Goal: Task Accomplishment & Management: Complete application form

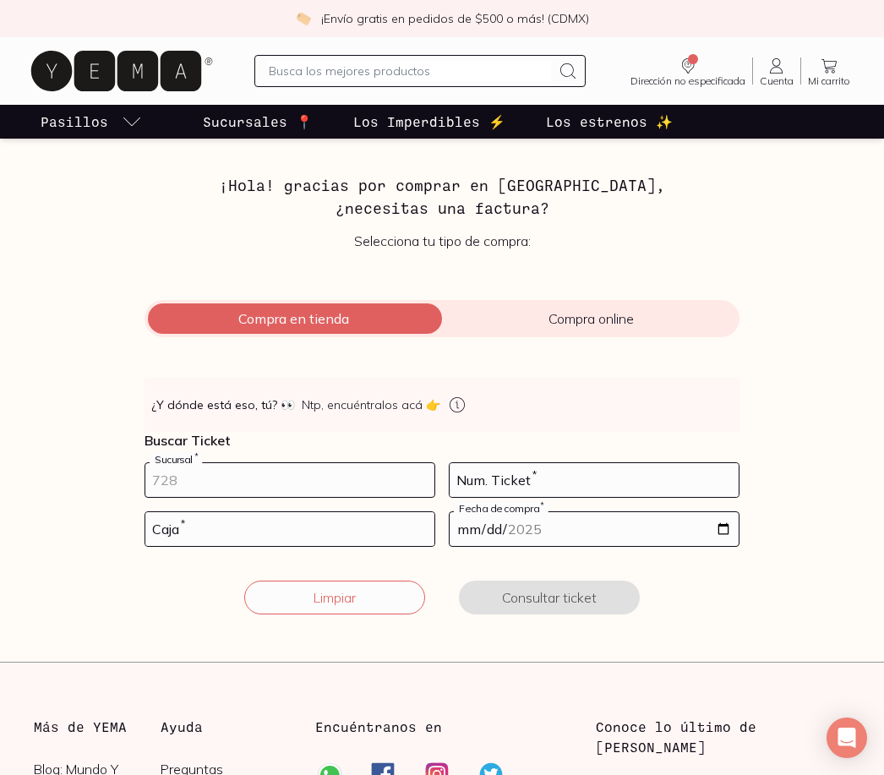
click at [268, 474] on input "number" at bounding box center [289, 480] width 289 height 34
type input "10002"
type input "225"
type input "01"
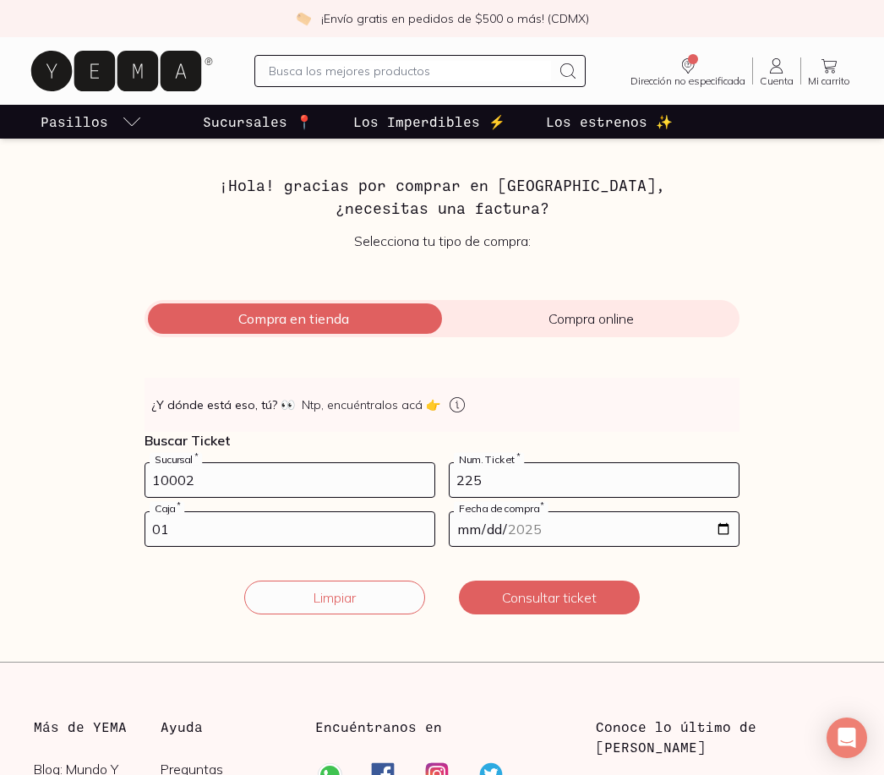
type input "[DATE]"
click at [536, 597] on button "Consultar ticket" at bounding box center [549, 597] width 181 height 34
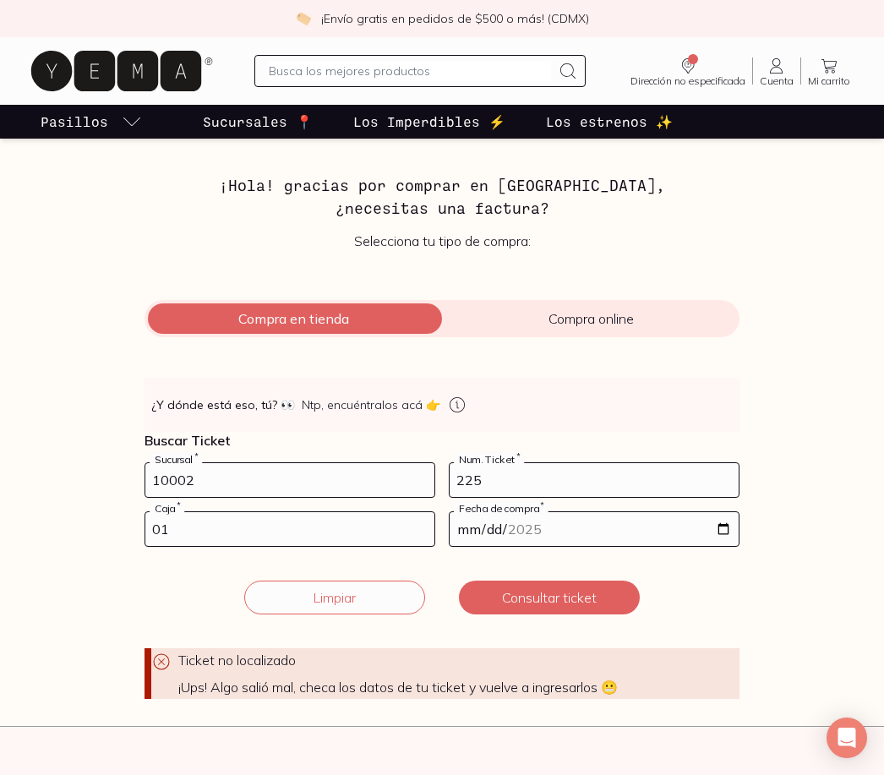
click at [340, 599] on button "Limpiar" at bounding box center [334, 597] width 181 height 34
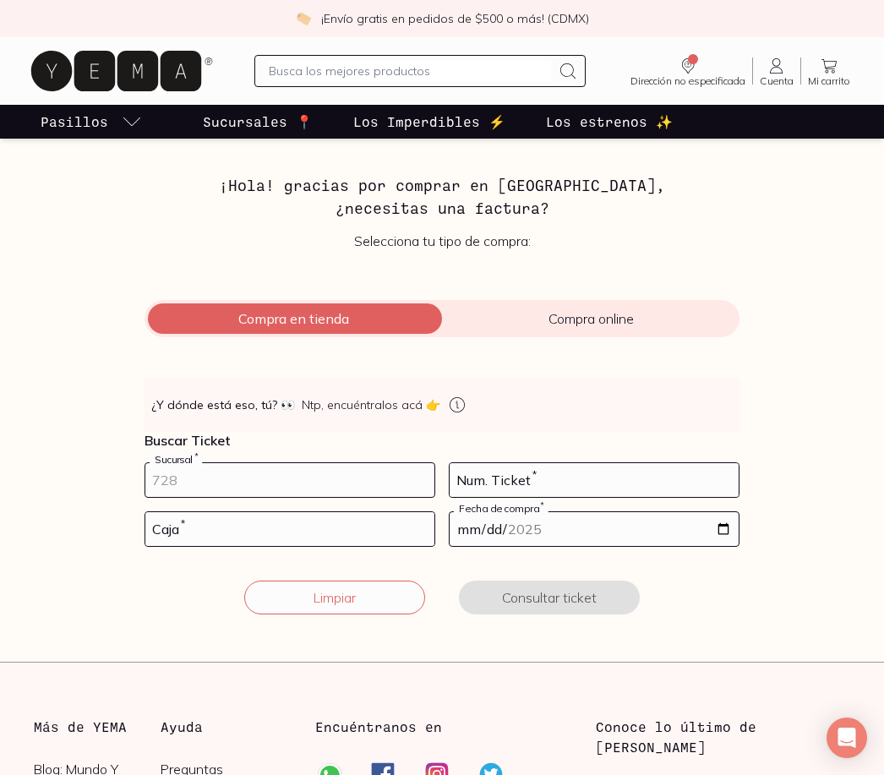
click at [286, 487] on input "number" at bounding box center [289, 480] width 289 height 34
type input "10002"
type input "225"
type input "01"
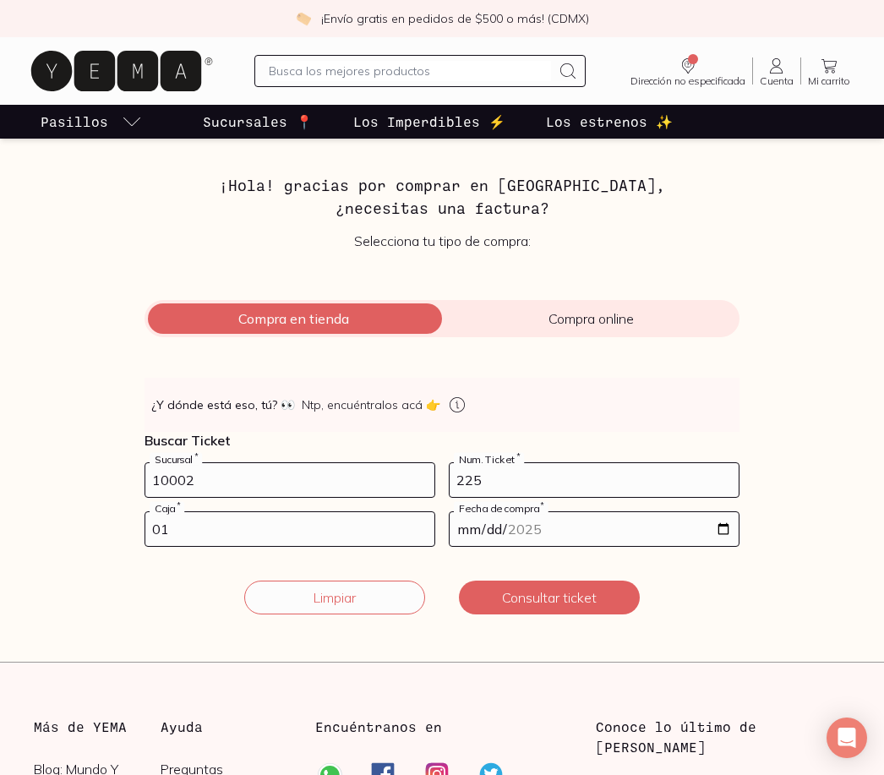
type input "[DATE]"
click at [553, 595] on button "Consultar ticket" at bounding box center [549, 597] width 181 height 34
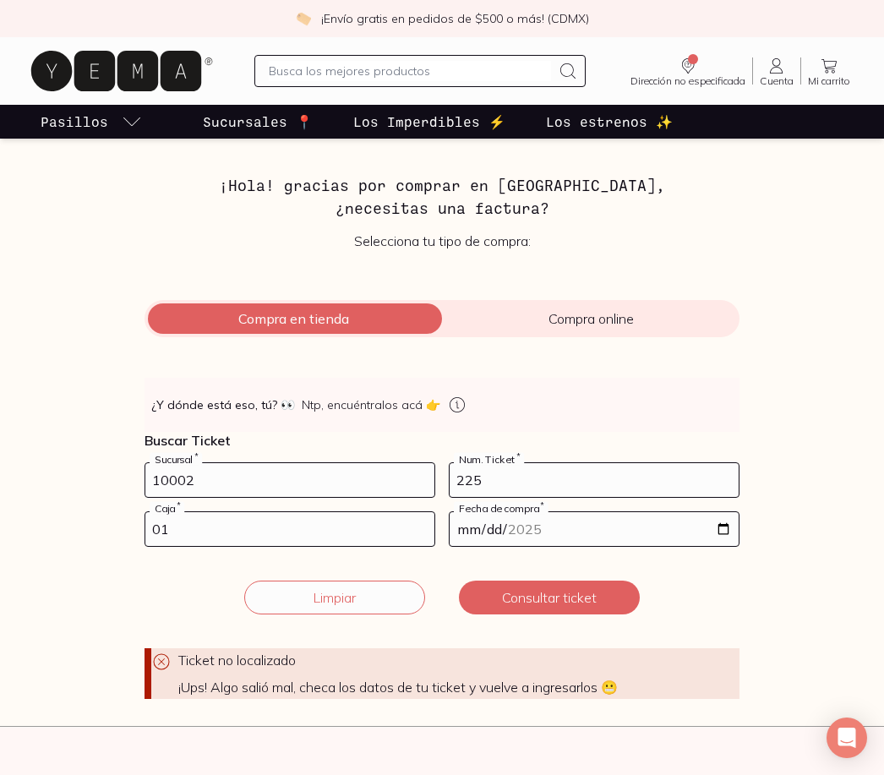
click at [781, 72] on icon at bounding box center [776, 66] width 20 height 20
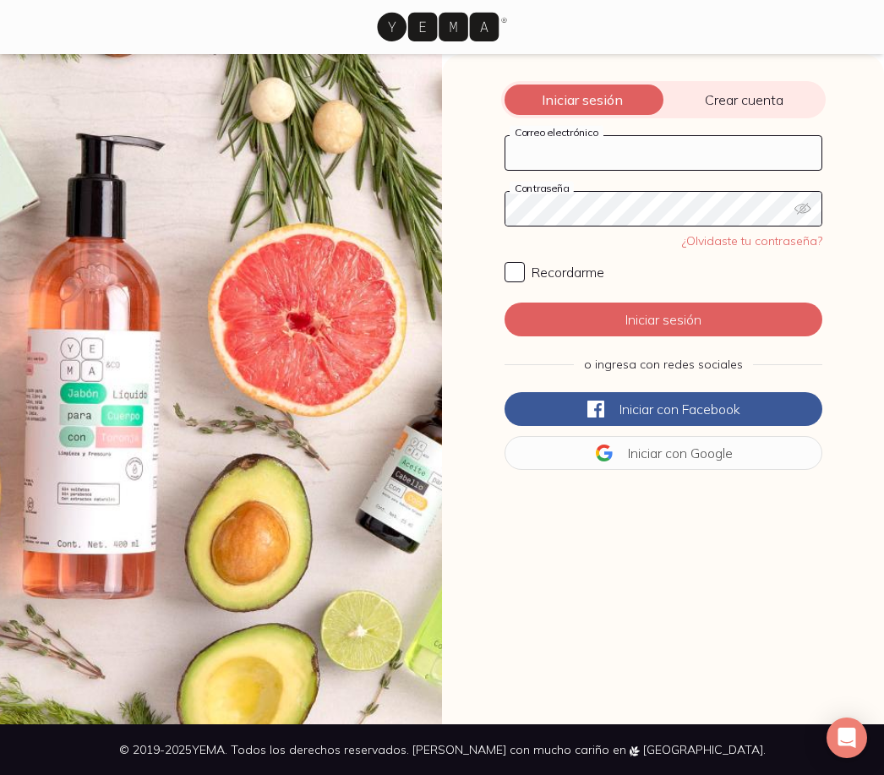
click at [607, 155] on input "Correo electrónico" at bounding box center [663, 153] width 316 height 34
type input "[PERSON_NAME][EMAIL_ADDRESS][DOMAIN_NAME]"
click at [662, 302] on button "Iniciar sesión" at bounding box center [663, 319] width 318 height 34
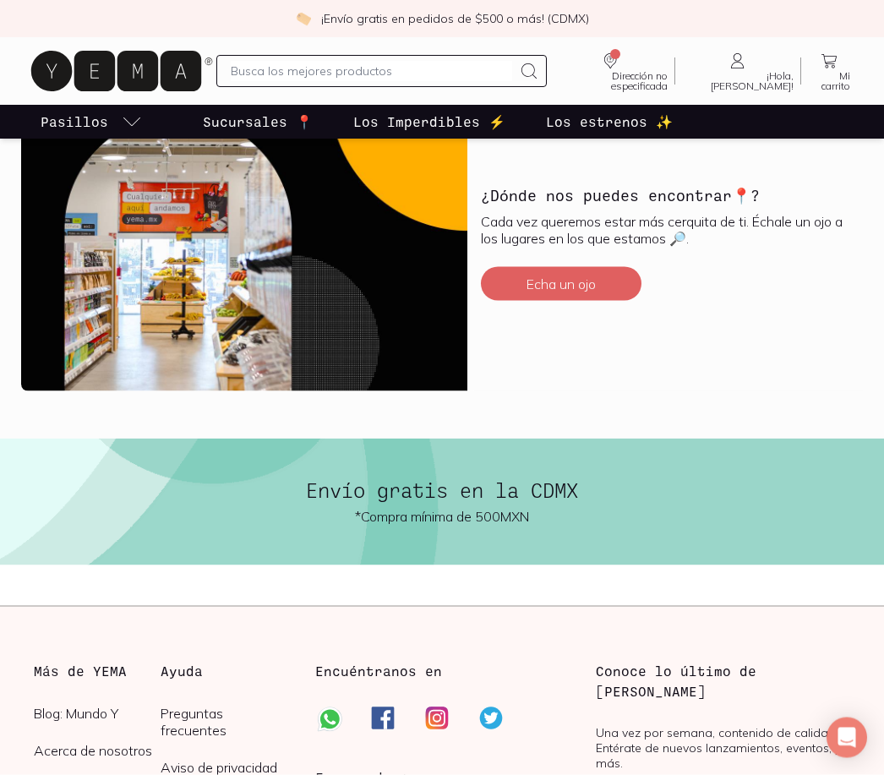
scroll to position [4349, 0]
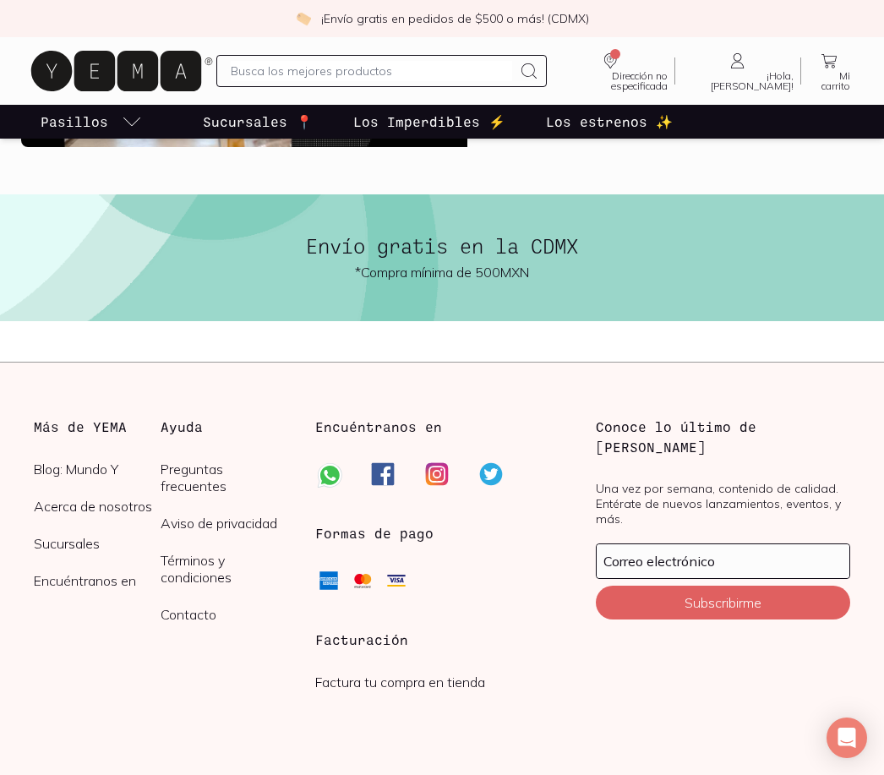
click at [347, 645] on h3 "Facturación" at bounding box center [442, 639] width 254 height 20
click at [360, 686] on link "Factura tu compra en tienda" at bounding box center [400, 681] width 170 height 17
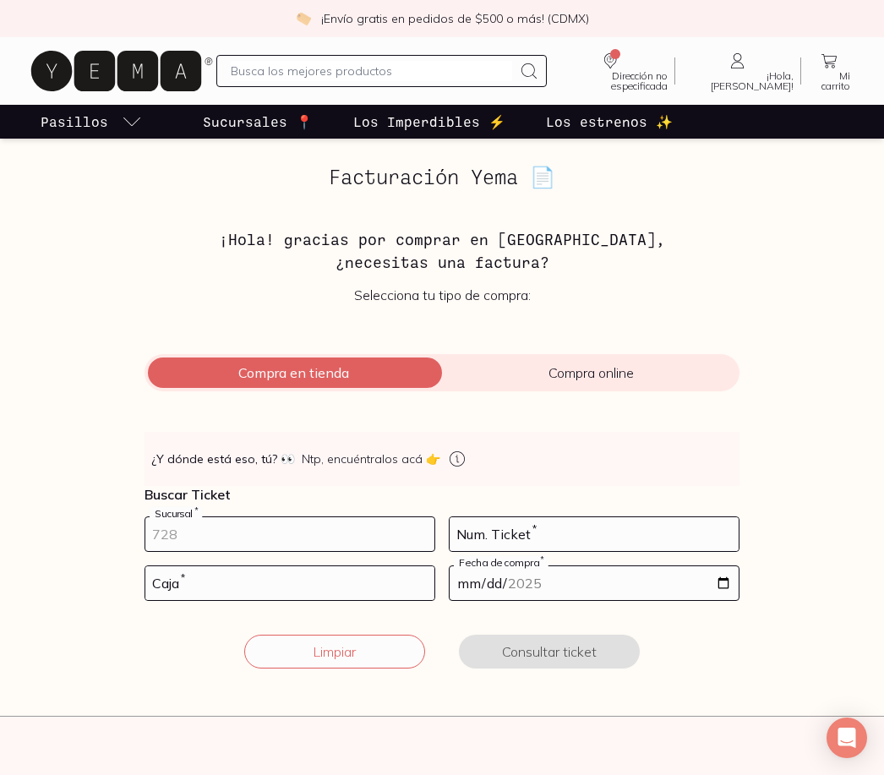
click at [220, 536] on input "number" at bounding box center [289, 534] width 289 height 34
type input "10002"
type input "225"
type input "01"
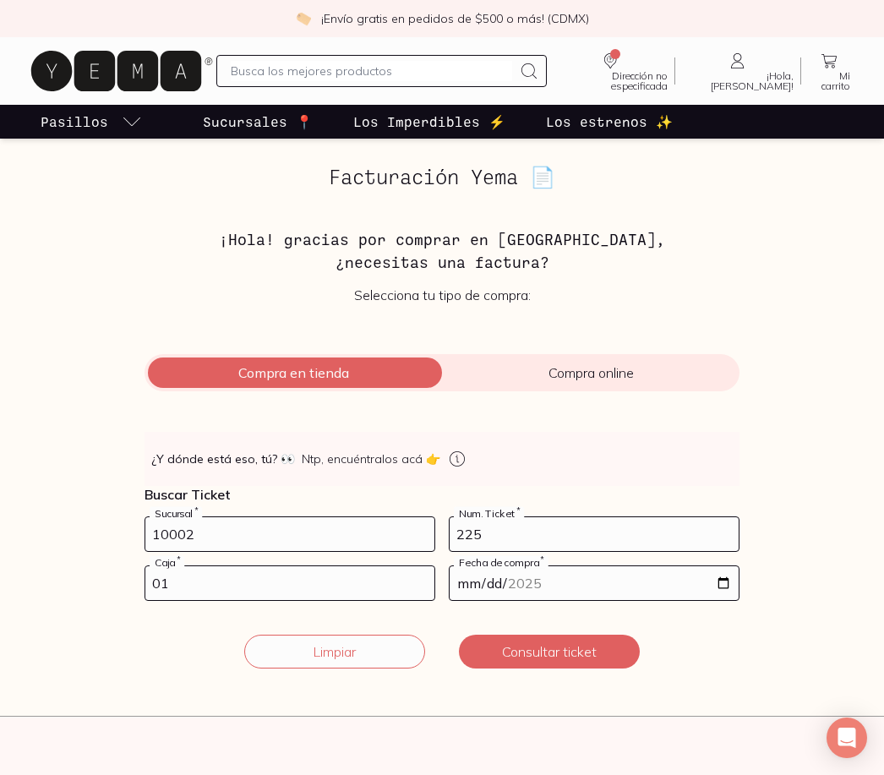
type input "[DATE]"
click at [560, 645] on button "Consultar ticket" at bounding box center [549, 651] width 181 height 34
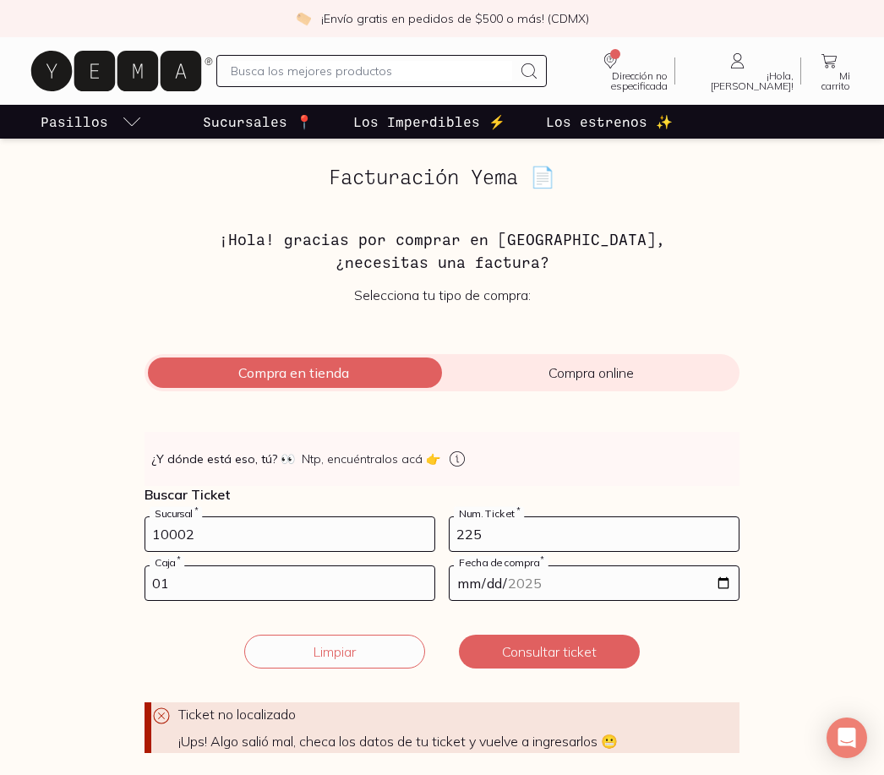
click at [554, 652] on button "Consultar ticket" at bounding box center [549, 651] width 181 height 34
click at [509, 547] on input "225" at bounding box center [593, 534] width 289 height 34
click at [378, 637] on button "Limpiar" at bounding box center [334, 651] width 181 height 34
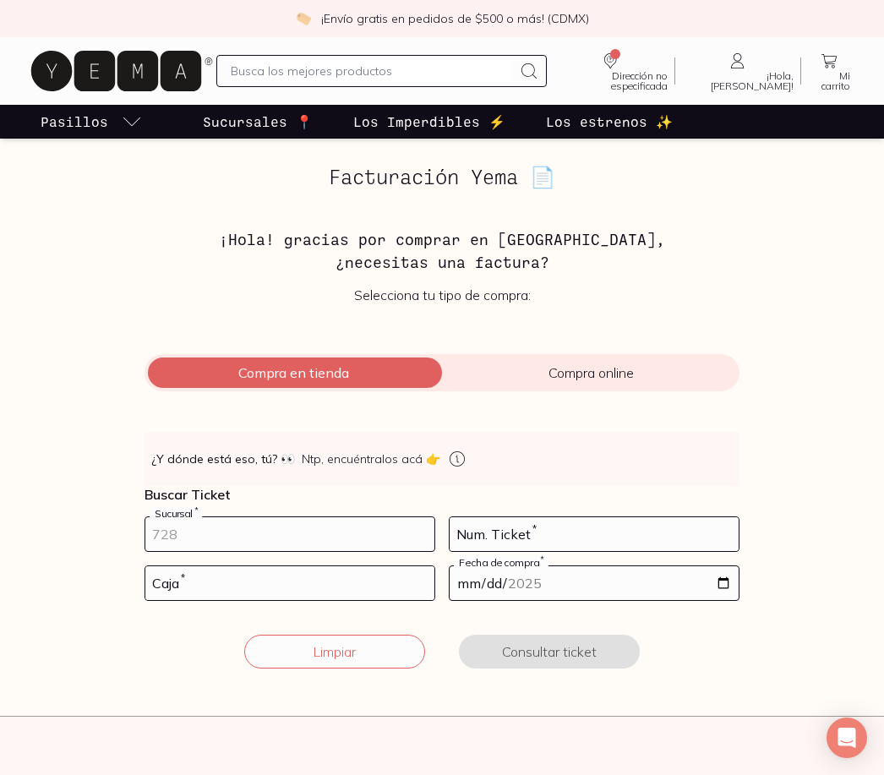
click at [285, 528] on input "number" at bounding box center [289, 534] width 289 height 34
type input "10002"
type input "64"
type input "02"
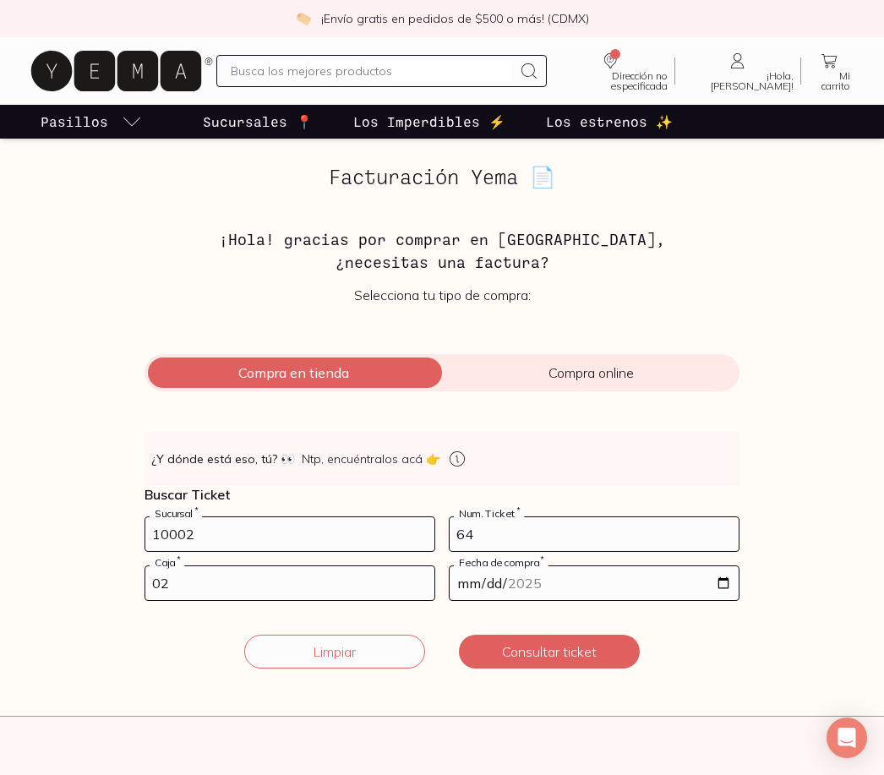
type input "[DATE]"
click at [576, 654] on button "Consultar ticket" at bounding box center [549, 651] width 181 height 34
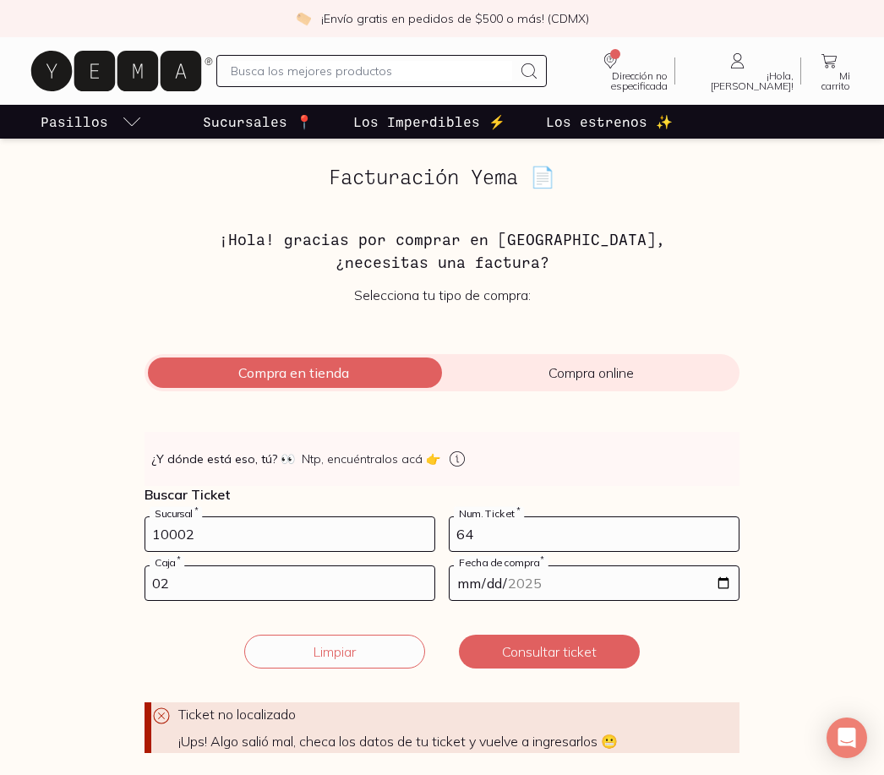
click at [352, 651] on button "Limpiar" at bounding box center [334, 651] width 181 height 34
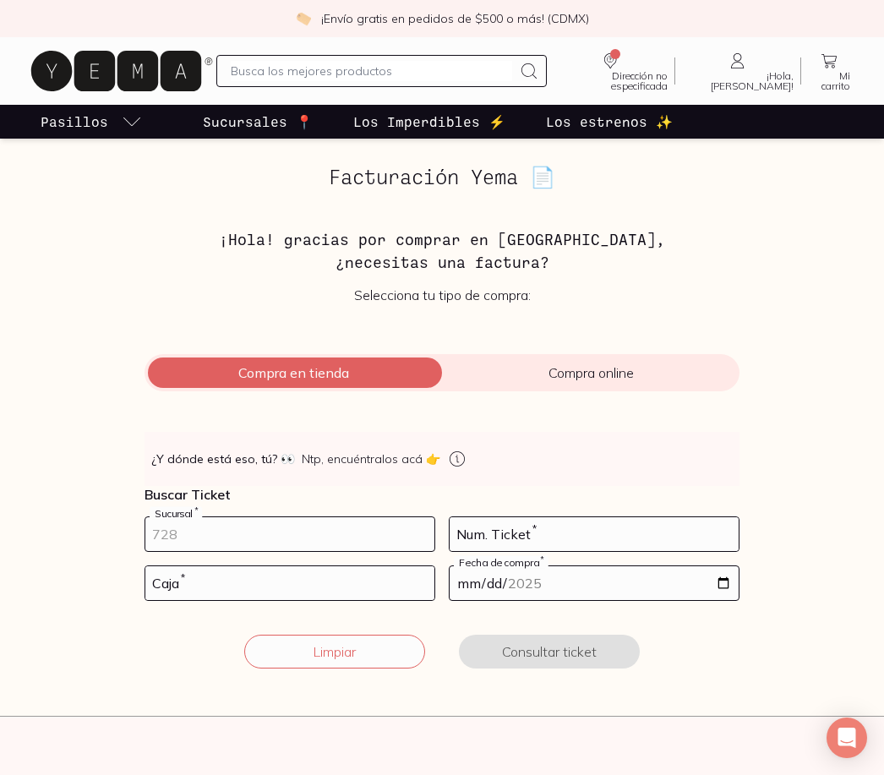
click at [248, 544] on input "number" at bounding box center [289, 534] width 289 height 34
type input "10002"
type input "65"
type input "02"
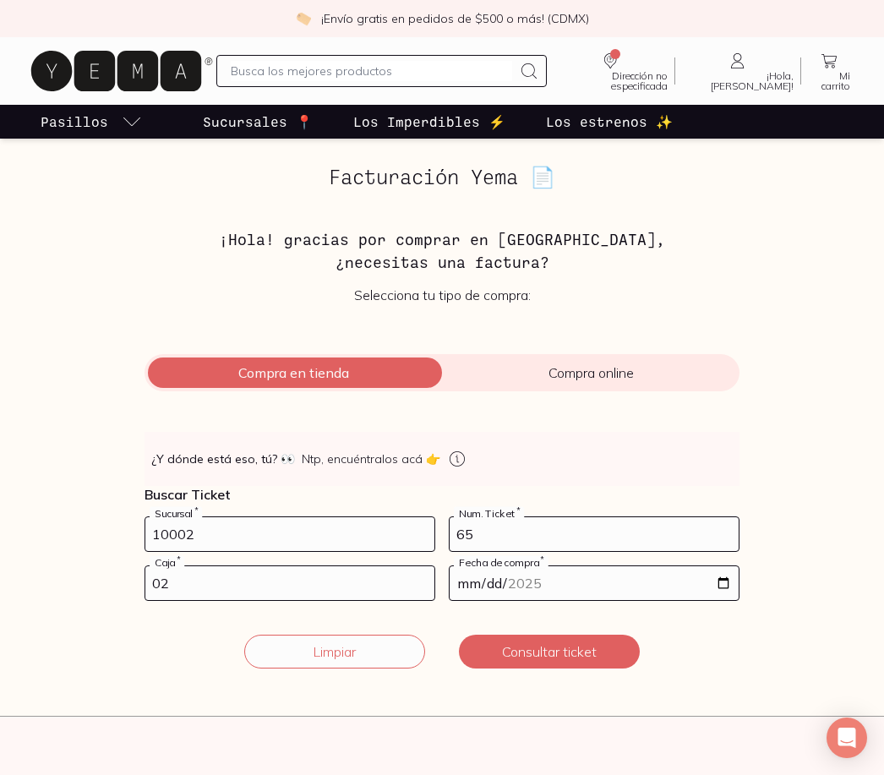
type input "[DATE]"
click at [556, 645] on button "Consultar ticket" at bounding box center [549, 651] width 181 height 34
